Goal: Navigation & Orientation: Find specific page/section

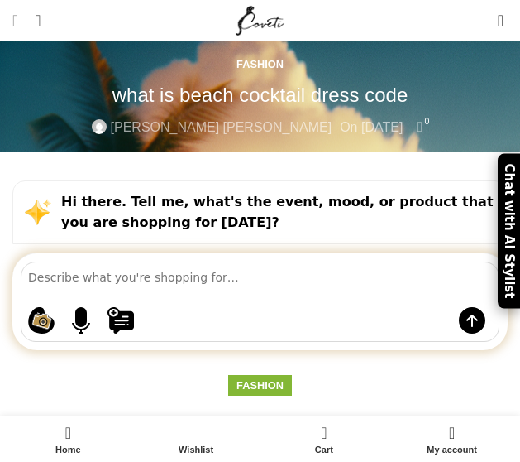
click at [26, 22] on link "Menu" at bounding box center [15, 20] width 22 height 33
click at [18, 22] on span "Open mobile menu" at bounding box center [15, 20] width 6 height 17
click at [18, 17] on span "Open mobile menu" at bounding box center [15, 20] width 6 height 17
click at [252, 379] on link "Fashion" at bounding box center [260, 385] width 47 height 12
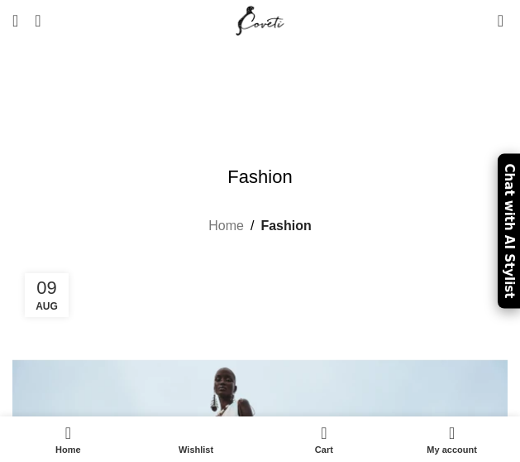
click at [18, 19] on span "Open mobile menu" at bounding box center [15, 20] width 6 height 17
click at [41, 14] on span "Search" at bounding box center [38, 20] width 6 height 17
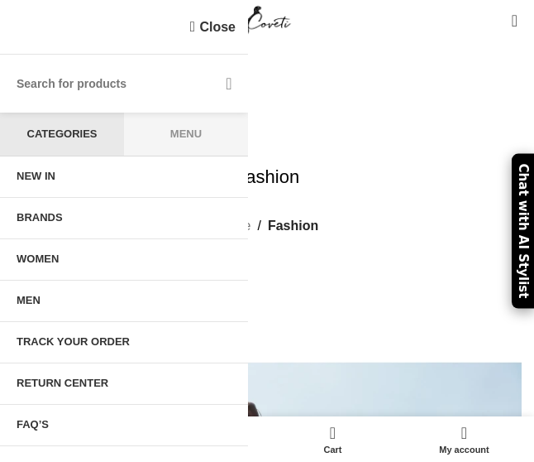
click at [81, 179] on link "NEW IN" at bounding box center [124, 176] width 248 height 41
click at [46, 175] on span "NEW IN" at bounding box center [36, 176] width 39 height 13
click at [374, 165] on div "Fashion Home Fashion" at bounding box center [267, 200] width 510 height 71
